Goal: Navigation & Orientation: Find specific page/section

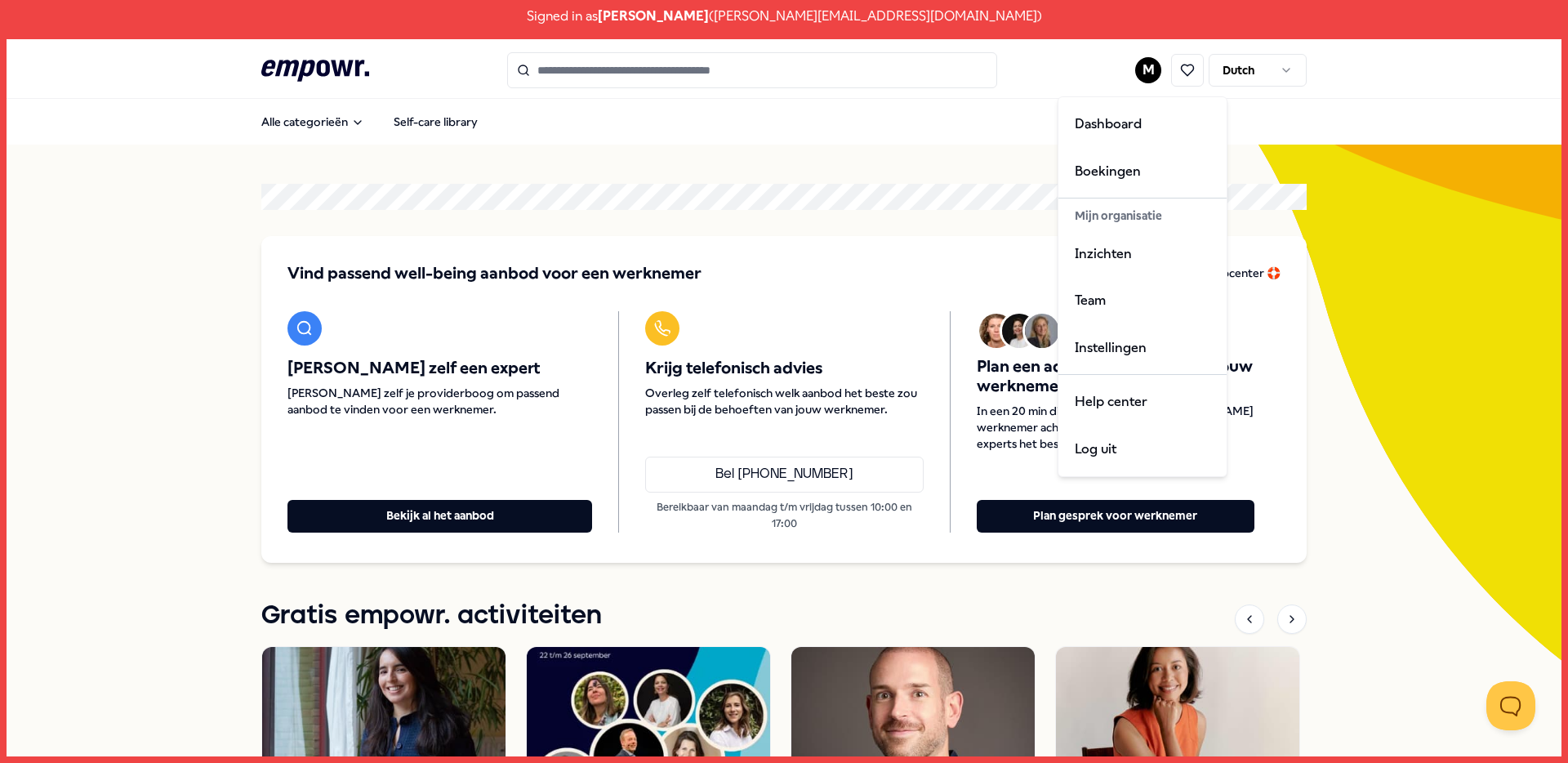
click at [1141, 69] on html "Signed in as [PERSON_NAME] ( [PERSON_NAME][EMAIL_ADDRESS][DOMAIN_NAME] ) .empow…" at bounding box center [784, 382] width 1568 height 763
click at [1121, 263] on div "Inzichten" at bounding box center [1143, 254] width 162 height 48
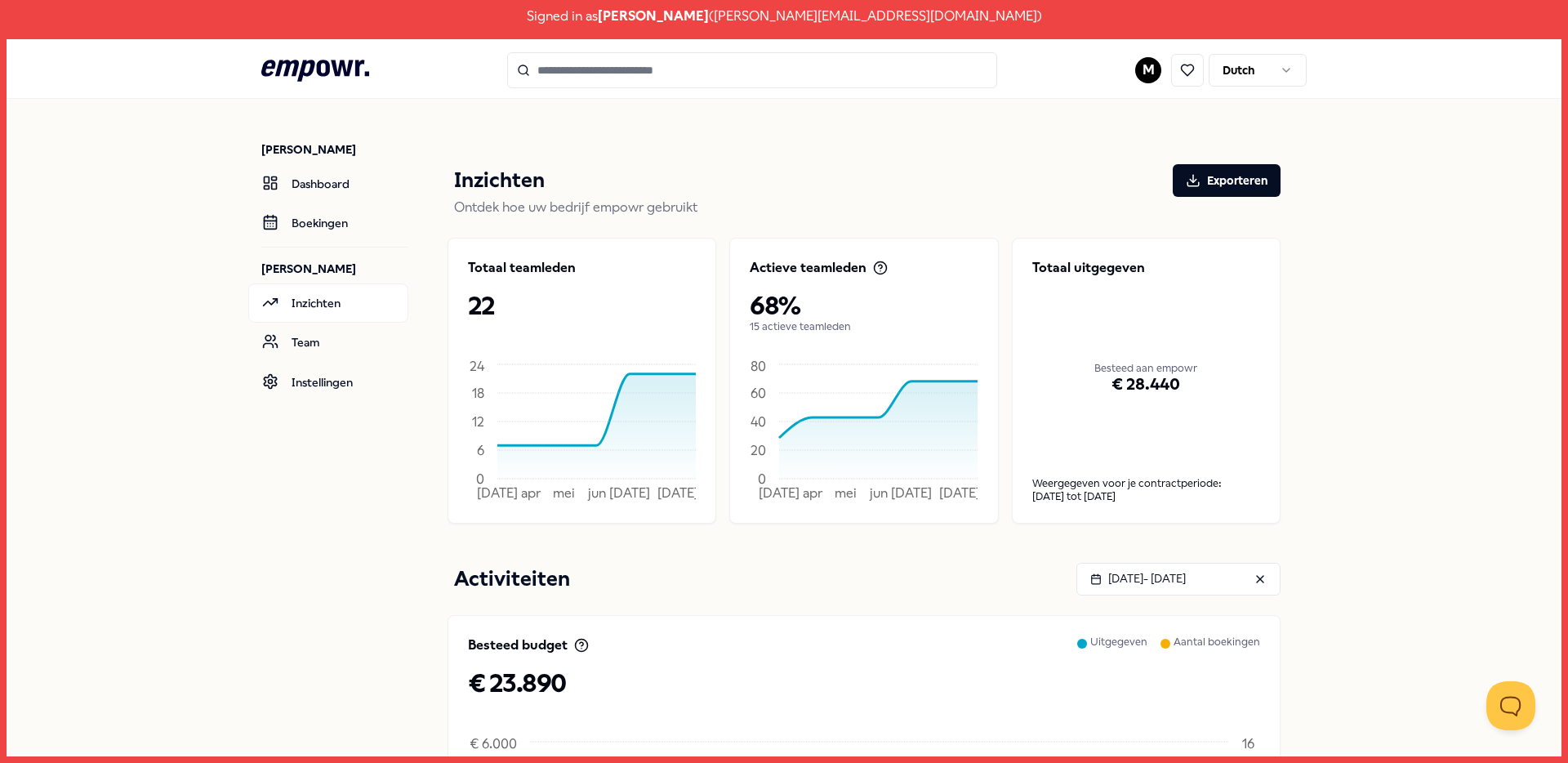
scroll to position [601, 0]
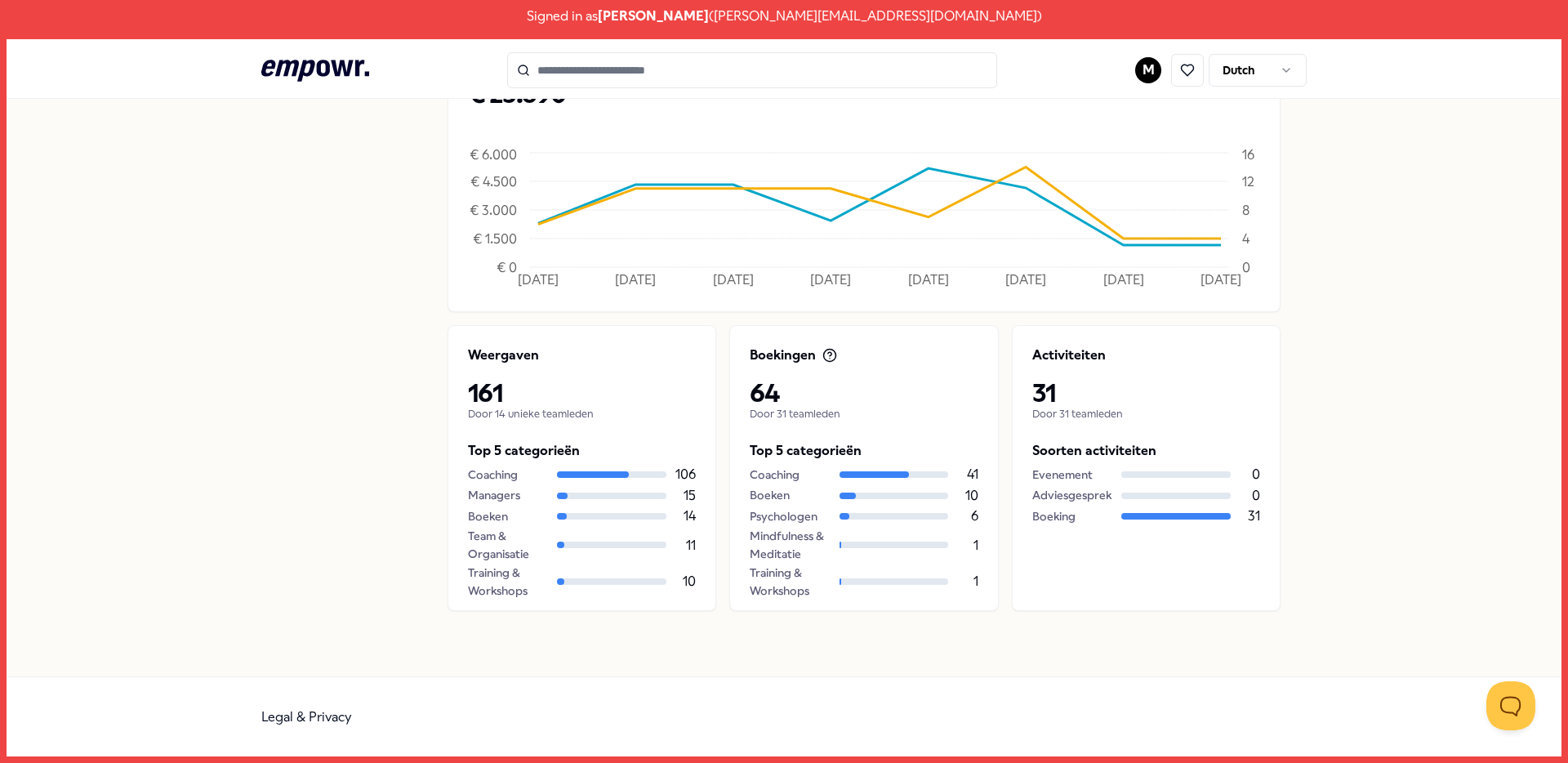
click at [1459, 67] on header ".empowr-logo_svg__cls-1{fill:#03032f} M Dutch" at bounding box center [784, 68] width 1555 height 60
click at [804, 1] on div "Signed in as Marijke Algra ( m.algra@mijnantonius.nl )" at bounding box center [784, 16] width 1568 height 32
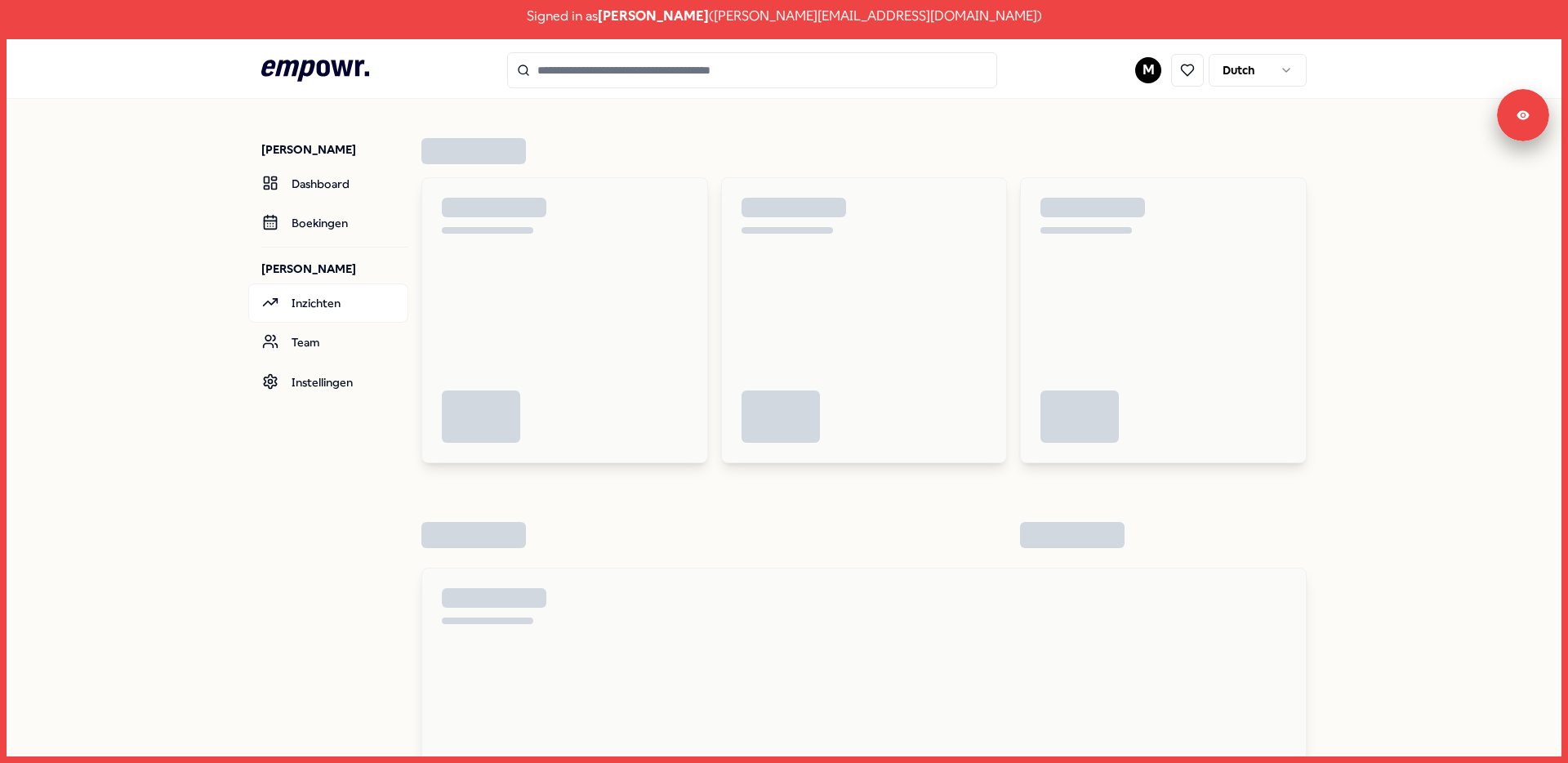
click at [1563, 127] on link "Uitloggen" at bounding box center [1588, 122] width 49 height 15
